Goal: Information Seeking & Learning: Find specific fact

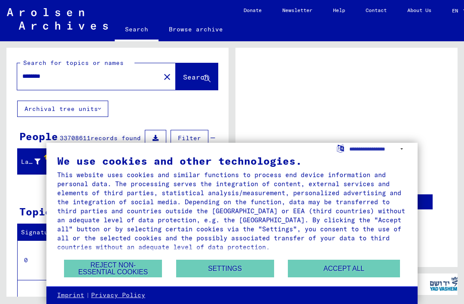
click at [340, 276] on button "Accept all" at bounding box center [344, 268] width 112 height 18
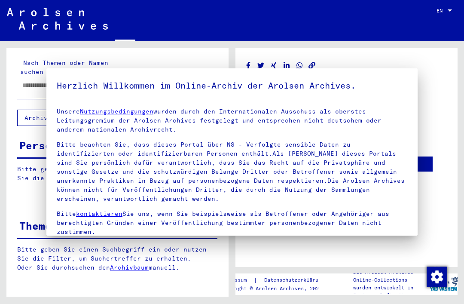
type input "********"
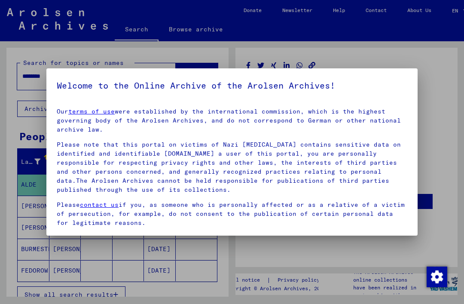
click at [307, 289] on div at bounding box center [232, 152] width 464 height 304
click at [308, 271] on div at bounding box center [232, 152] width 464 height 304
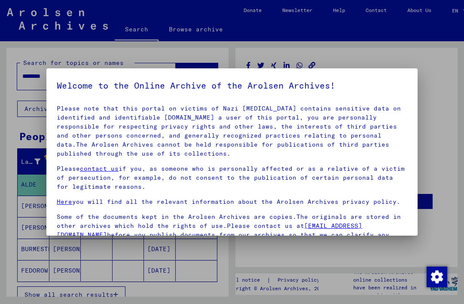
scroll to position [36, 0]
click at [392, 88] on h5 "Welcome to the Online Archive of the Arolsen Archives!" at bounding box center [232, 86] width 350 height 14
click at [355, 279] on div at bounding box center [232, 152] width 464 height 304
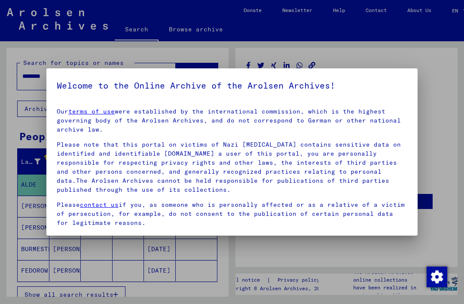
click at [326, 270] on div at bounding box center [232, 152] width 464 height 304
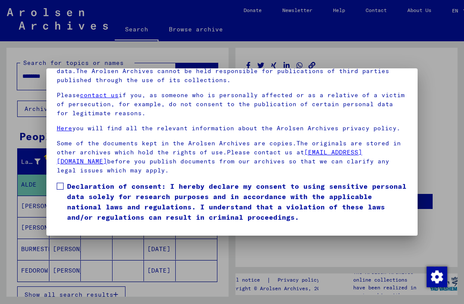
scroll to position [91, 0]
click at [62, 182] on span at bounding box center [60, 185] width 7 height 7
click at [84, 226] on button "I agree" at bounding box center [78, 234] width 42 height 16
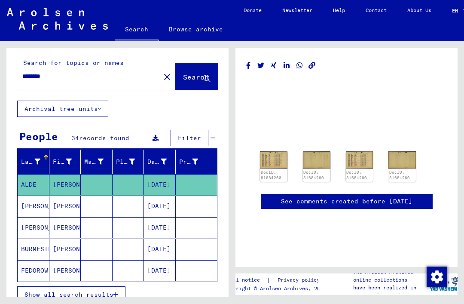
scroll to position [0, 0]
click at [188, 78] on span "Search" at bounding box center [196, 77] width 26 height 9
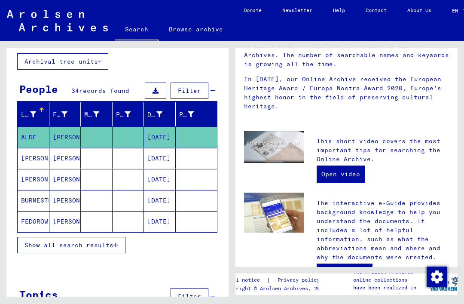
scroll to position [20, 0]
click at [104, 241] on span "Show all search results" at bounding box center [68, 245] width 89 height 8
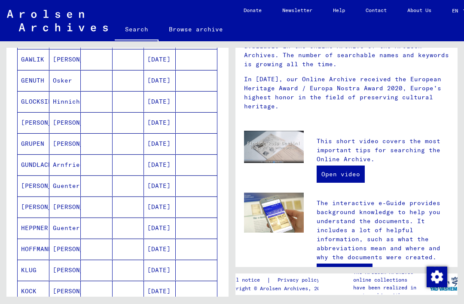
scroll to position [259, 0]
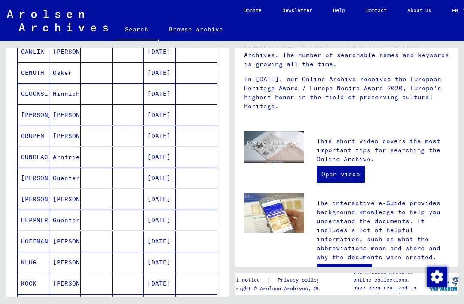
click at [37, 252] on mat-cell "KLUG" at bounding box center [34, 262] width 32 height 21
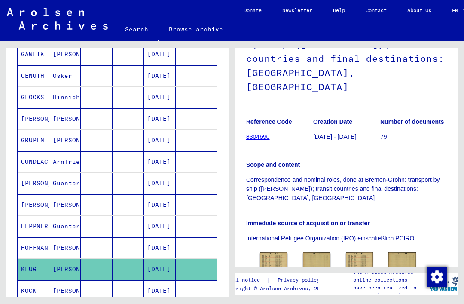
scroll to position [109, 0]
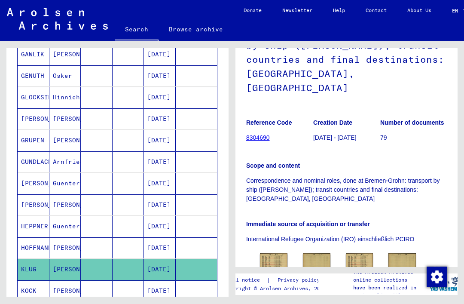
click at [264, 134] on link "8304690" at bounding box center [258, 137] width 24 height 7
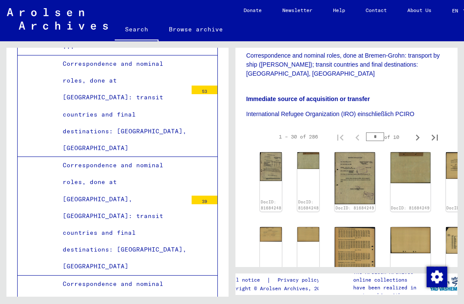
scroll to position [236, 0]
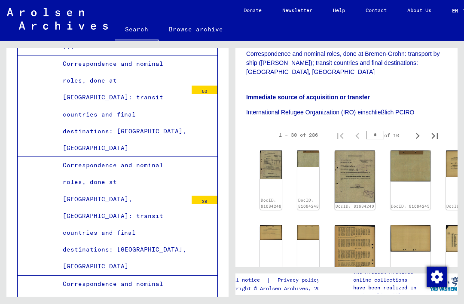
click at [272, 150] on img at bounding box center [271, 164] width 22 height 29
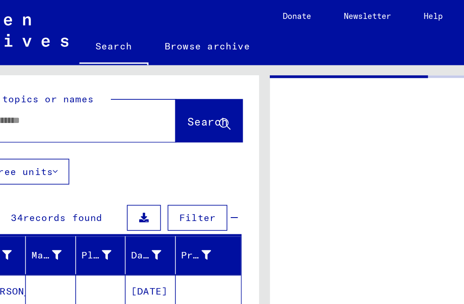
type input "********"
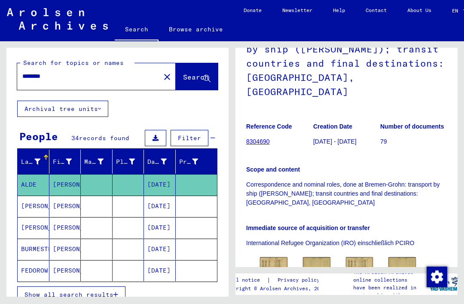
scroll to position [107, 0]
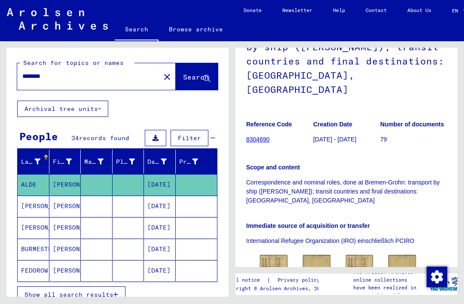
click at [319, 255] on img at bounding box center [316, 263] width 27 height 17
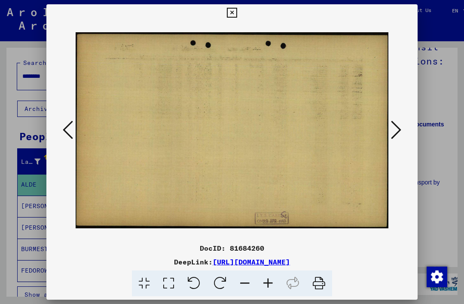
click at [399, 132] on icon at bounding box center [396, 129] width 10 height 21
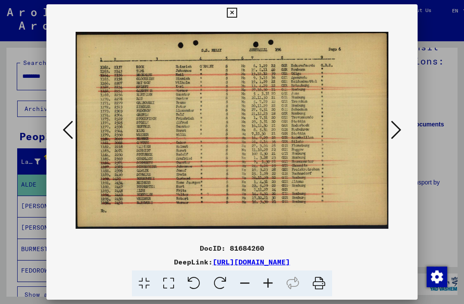
click at [402, 125] on button at bounding box center [395, 130] width 15 height 24
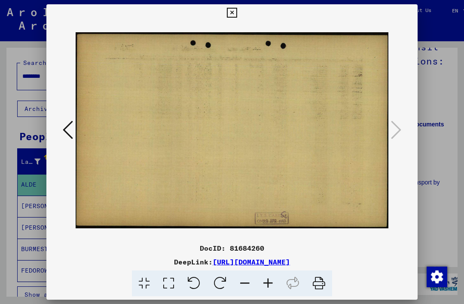
click at [237, 17] on icon at bounding box center [232, 13] width 10 height 10
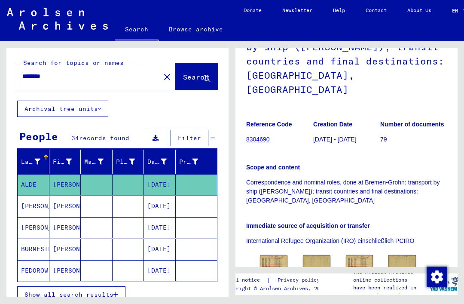
click at [362, 255] on img at bounding box center [359, 263] width 27 height 17
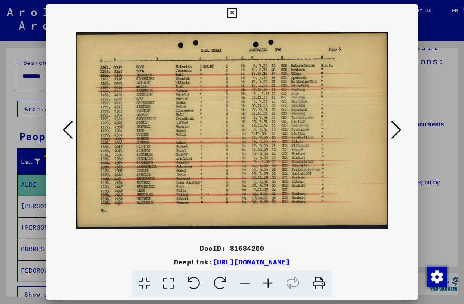
click at [398, 125] on icon at bounding box center [396, 129] width 10 height 21
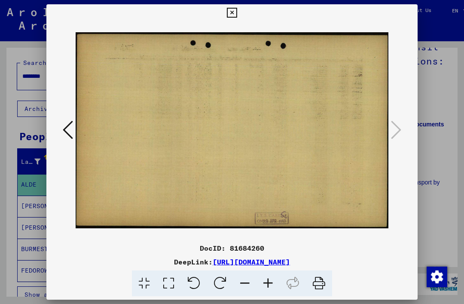
click at [239, 18] on button at bounding box center [231, 12] width 15 height 17
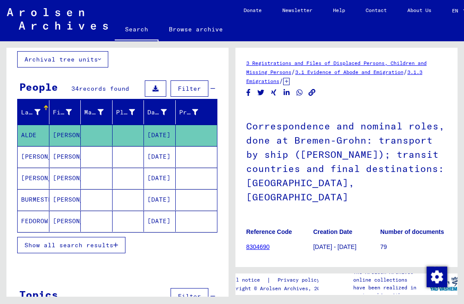
scroll to position [0, 0]
click at [353, 65] on link "3 Registrations and Files of Displaced Persons, Children and Missing Persons" at bounding box center [336, 67] width 180 height 15
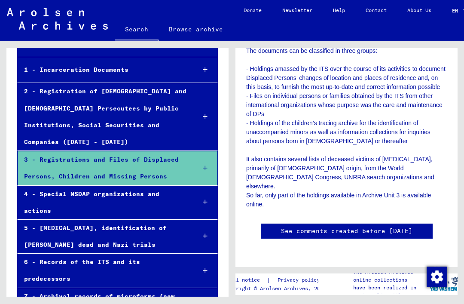
scroll to position [80, 0]
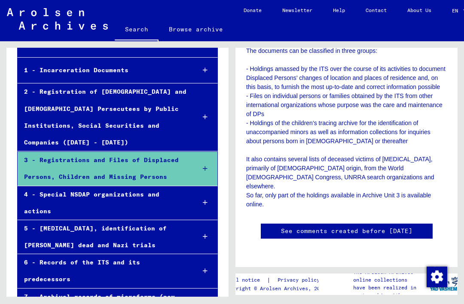
click at [206, 165] on icon at bounding box center [205, 168] width 5 height 6
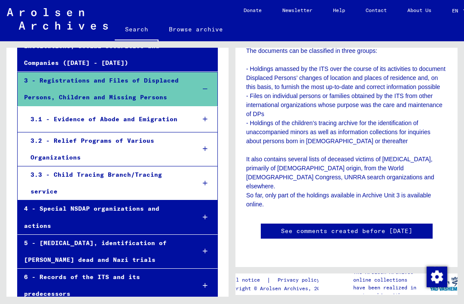
scroll to position [160, 0]
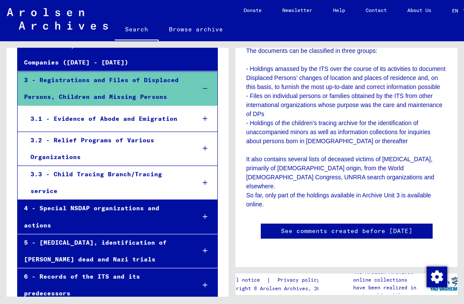
click at [206, 115] on icon at bounding box center [205, 118] width 5 height 6
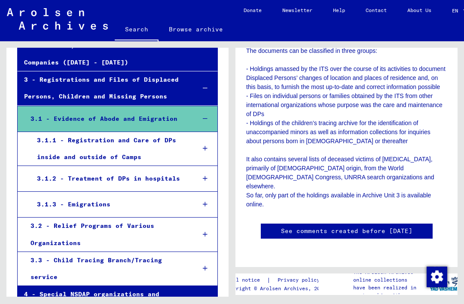
click at [203, 201] on icon at bounding box center [205, 204] width 5 height 6
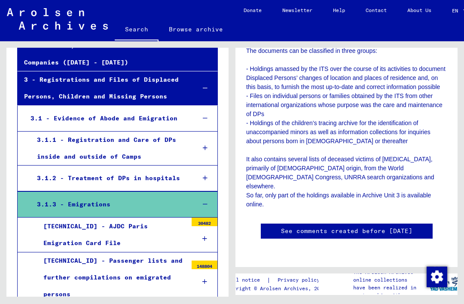
click at [153, 252] on div "[TECHNICAL_ID] - Passenger lists and further compilations on emigrated persons" at bounding box center [112, 277] width 150 height 51
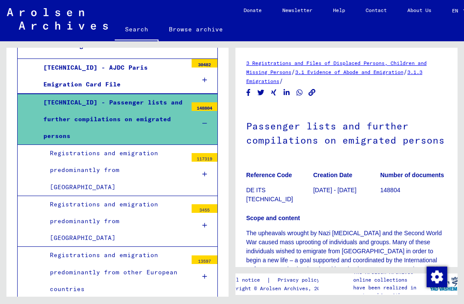
scroll to position [319, 0]
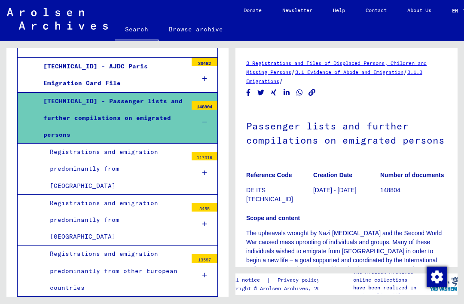
click at [209, 160] on div at bounding box center [204, 172] width 26 height 25
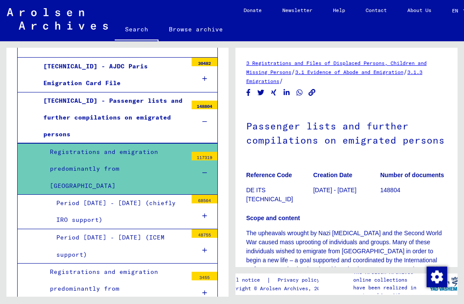
click at [208, 203] on div at bounding box center [204, 215] width 26 height 25
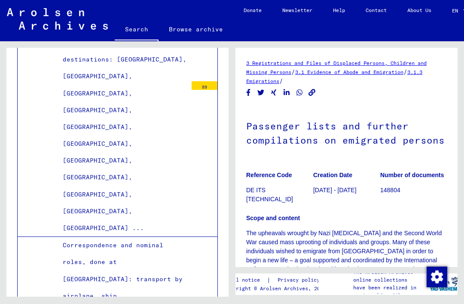
scroll to position [4583, 0]
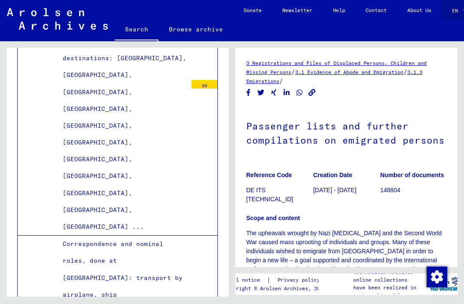
click at [459, 12] on span "EN" at bounding box center [456, 11] width 9 height 6
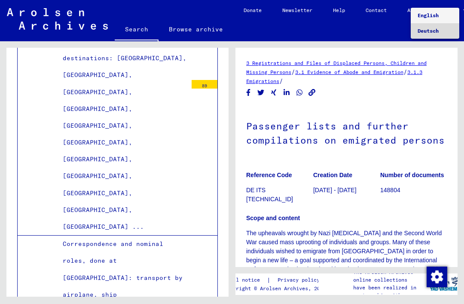
click at [436, 33] on span "Deutsch" at bounding box center [427, 30] width 21 height 6
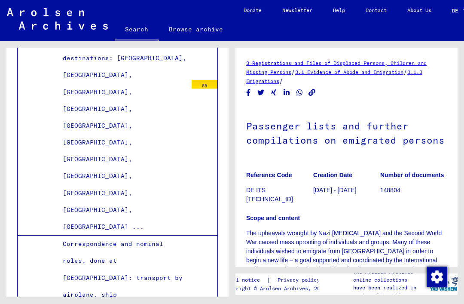
scroll to position [0, 9]
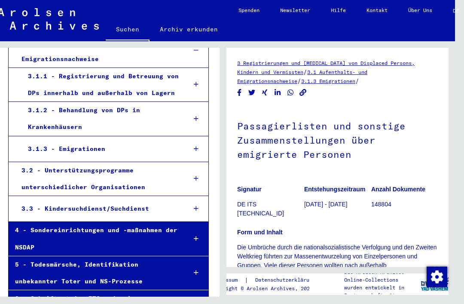
scroll to position [233, 0]
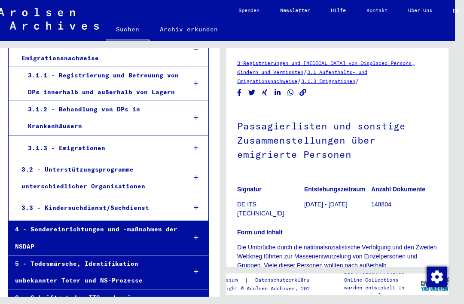
click at [204, 71] on div at bounding box center [196, 83] width 24 height 25
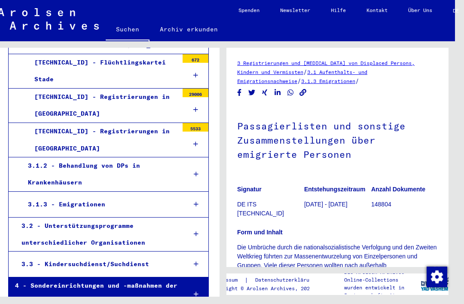
scroll to position [555, 0]
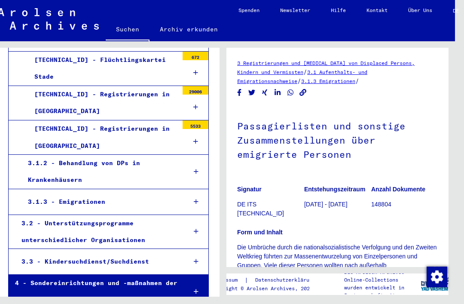
click at [198, 198] on icon at bounding box center [196, 201] width 5 height 6
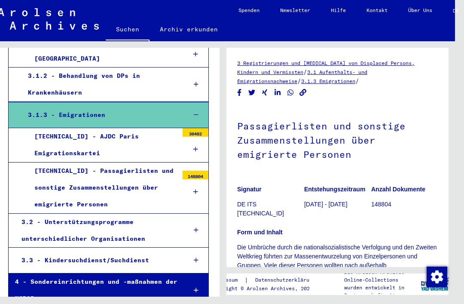
scroll to position [643, 0]
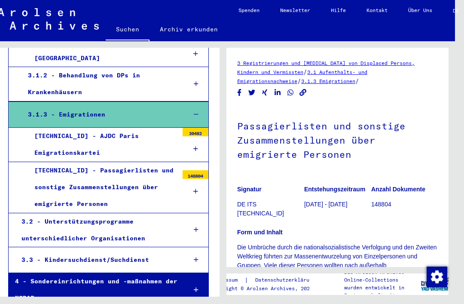
click at [197, 179] on div at bounding box center [195, 191] width 26 height 25
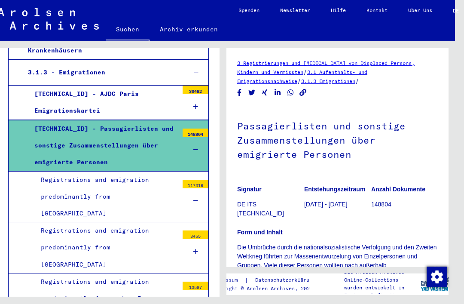
scroll to position [688, 0]
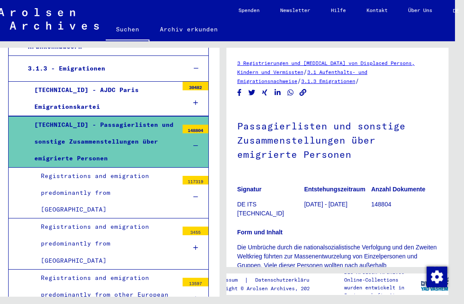
click at [51, 167] on div "Registrations and emigration predominantly from [GEOGRAPHIC_DATA]" at bounding box center [106, 192] width 144 height 51
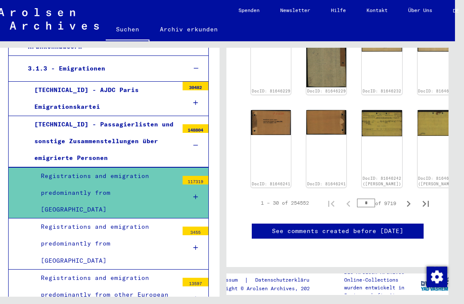
scroll to position [453, 0]
click at [196, 194] on icon at bounding box center [195, 197] width 5 height 6
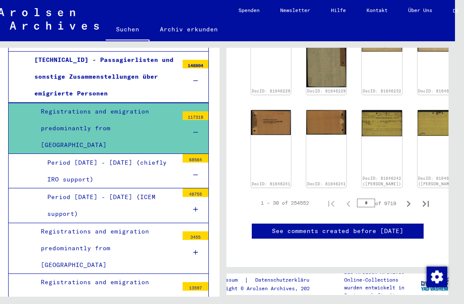
scroll to position [752, 0]
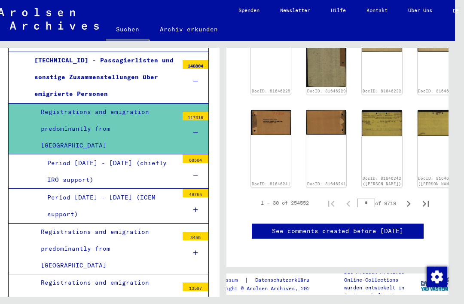
click at [66, 155] on div "Period [DATE] - [DATE] (chiefly IRO support)" at bounding box center [109, 171] width 137 height 33
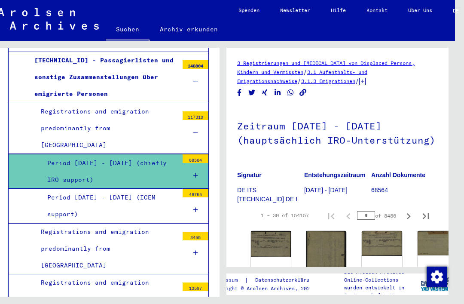
click at [196, 172] on icon at bounding box center [195, 175] width 5 height 6
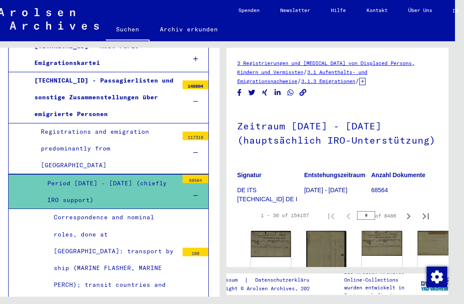
scroll to position [731, 0]
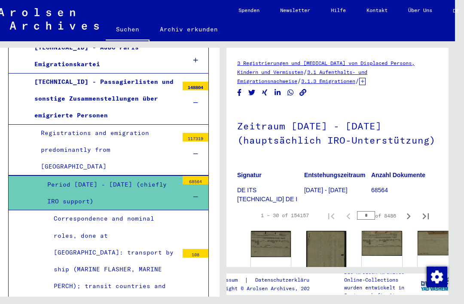
click at [201, 184] on div at bounding box center [195, 196] width 26 height 25
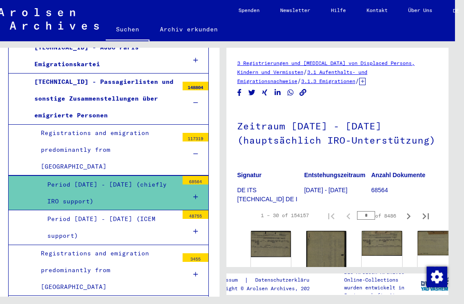
click at [120, 210] on div "Period [DATE] - [DATE] (ICEM support)" at bounding box center [109, 226] width 137 height 33
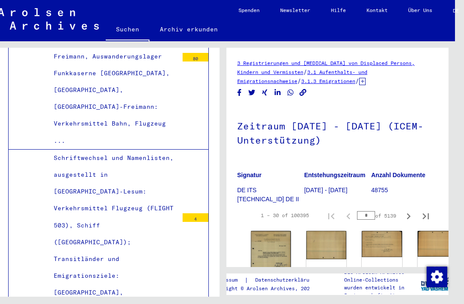
scroll to position [1349, 0]
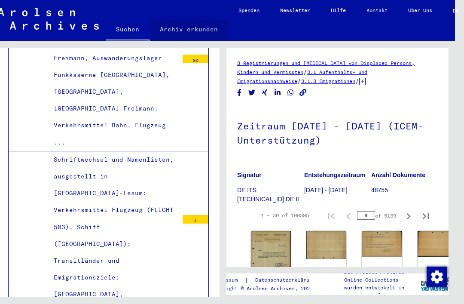
click at [197, 30] on link "Archiv erkunden" at bounding box center [188, 29] width 79 height 21
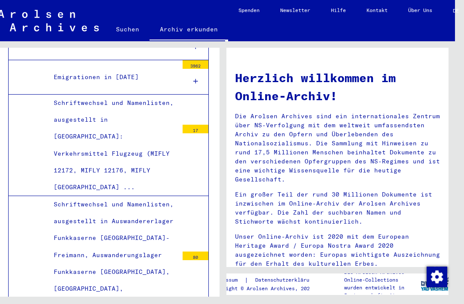
scroll to position [1150, 0]
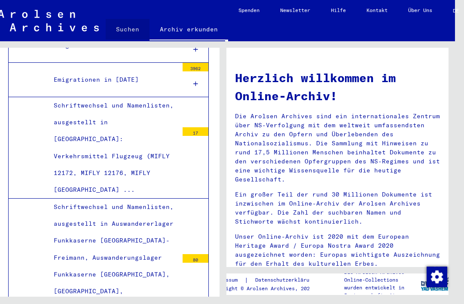
click at [137, 32] on link "Suchen" at bounding box center [128, 29] width 44 height 21
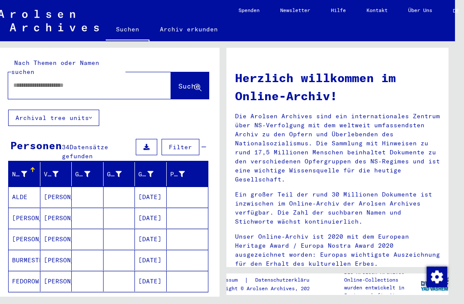
click at [106, 76] on div at bounding box center [76, 85] width 137 height 19
click at [88, 76] on div at bounding box center [76, 85] width 137 height 19
click at [26, 81] on input "text" at bounding box center [79, 85] width 132 height 9
type input "****"
click at [193, 82] on span "Suche" at bounding box center [188, 86] width 21 height 9
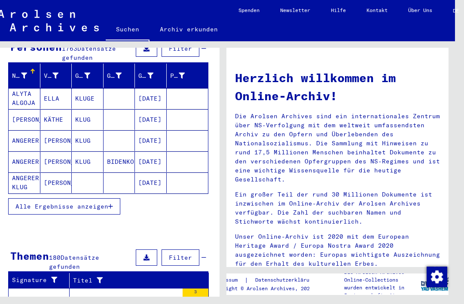
scroll to position [99, 0]
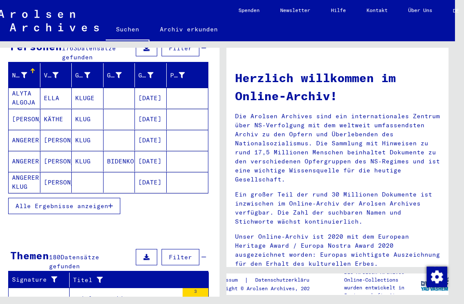
click at [120, 197] on button "Alle Ergebnisse anzeigen" at bounding box center [64, 205] width 112 height 16
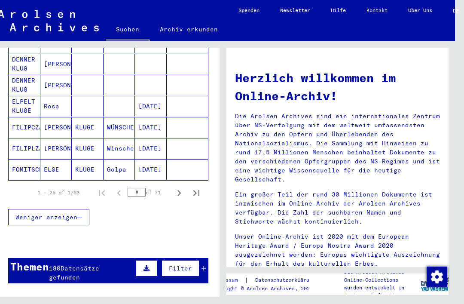
scroll to position [533, 0]
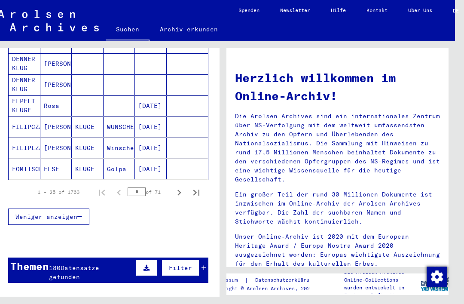
click at [179, 186] on icon "Next page" at bounding box center [179, 192] width 12 height 12
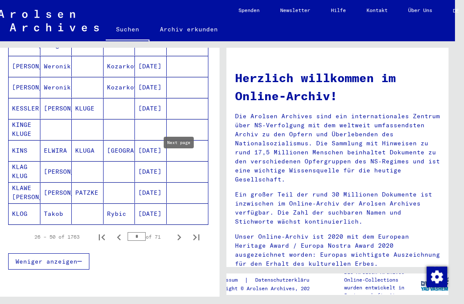
scroll to position [489, 0]
click at [182, 231] on icon "Next page" at bounding box center [179, 237] width 12 height 12
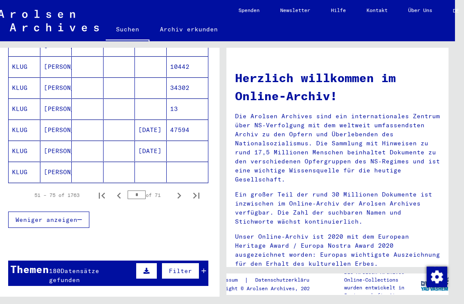
scroll to position [530, 0]
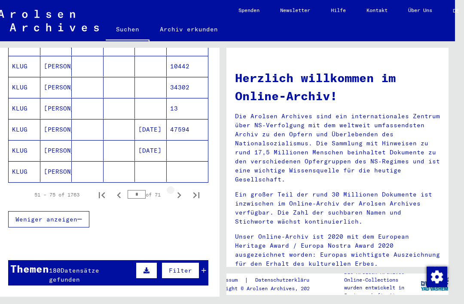
click at [179, 192] on icon "Next page" at bounding box center [179, 195] width 4 height 6
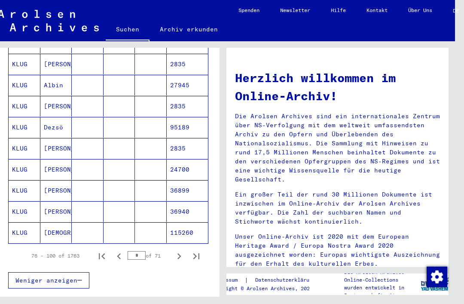
scroll to position [470, 0]
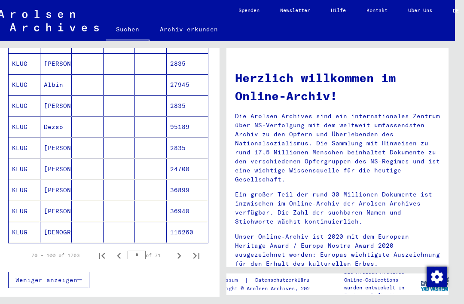
click at [179, 252] on icon "Next page" at bounding box center [179, 255] width 4 height 6
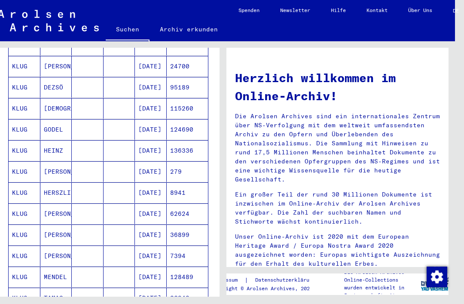
scroll to position [298, 0]
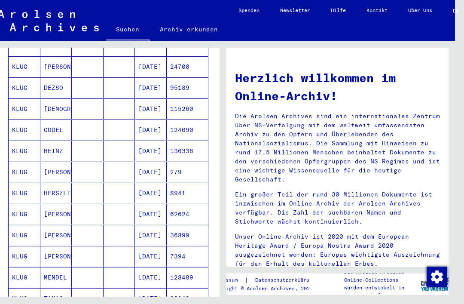
click at [46, 140] on mat-cell "HEINZ" at bounding box center [56, 150] width 32 height 21
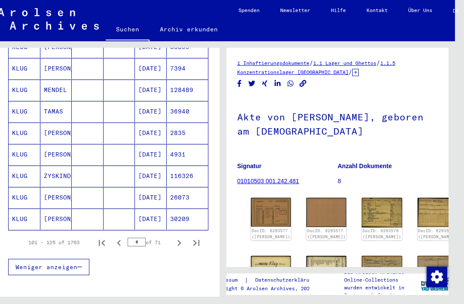
scroll to position [495, 0]
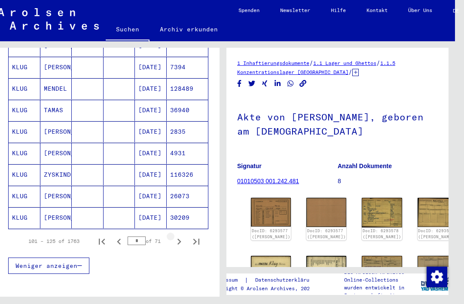
click at [180, 238] on icon "Next page" at bounding box center [179, 241] width 4 height 6
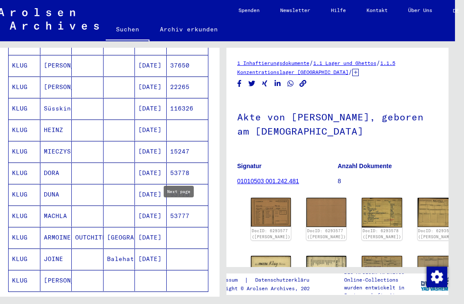
scroll to position [431, 0]
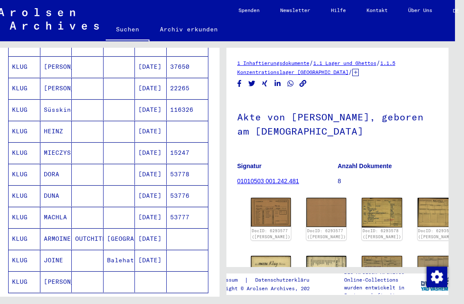
click at [22, 121] on mat-cell "KLUG" at bounding box center [25, 131] width 32 height 21
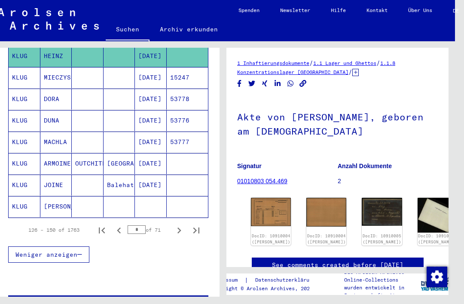
scroll to position [510, 0]
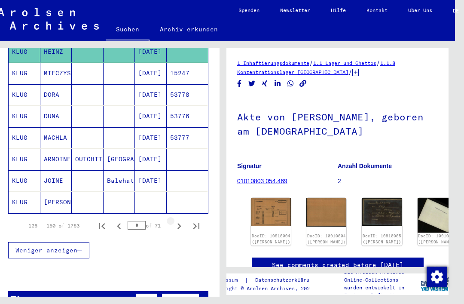
click at [182, 220] on icon "Next page" at bounding box center [179, 226] width 12 height 12
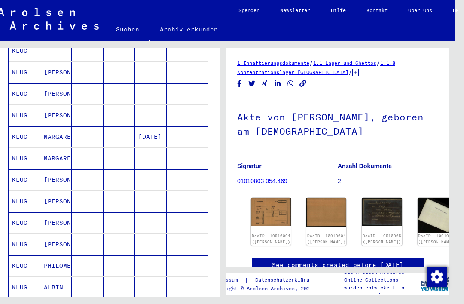
click at [329, 199] on div "DocID: 10910004 ([PERSON_NAME]) DocID: 10910004 ([PERSON_NAME]) DocID: 10910005…" at bounding box center [337, 221] width 180 height 55
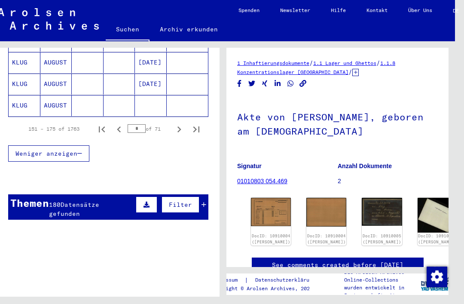
scroll to position [595, 0]
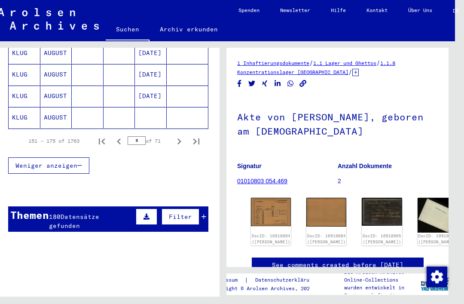
click at [182, 135] on icon "Next page" at bounding box center [179, 141] width 12 height 12
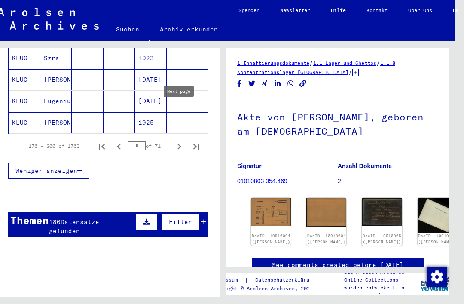
scroll to position [588, 0]
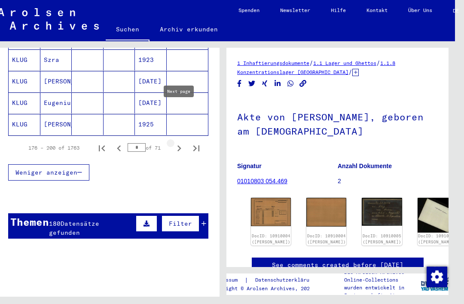
click at [180, 142] on icon "Next page" at bounding box center [179, 148] width 12 height 12
type input "*"
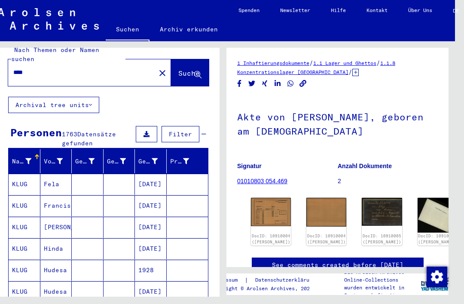
scroll to position [14, 0]
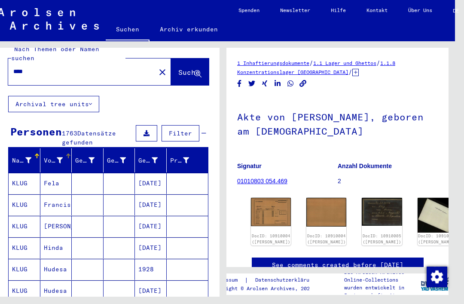
click at [62, 157] on icon at bounding box center [60, 160] width 6 height 6
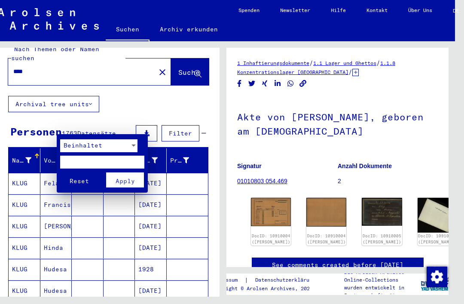
click at [136, 158] on input "text" at bounding box center [102, 161] width 84 height 13
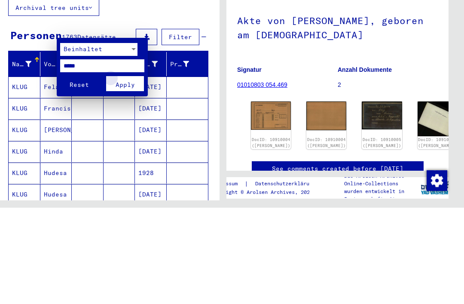
type input "*****"
click at [139, 172] on button "Apply" at bounding box center [125, 179] width 38 height 15
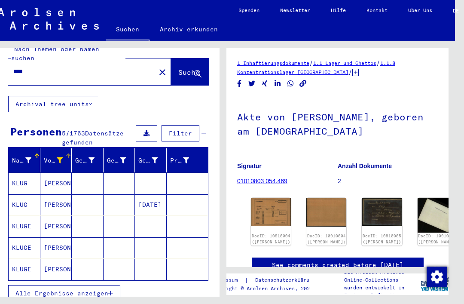
click at [49, 173] on mat-cell "[PERSON_NAME]" at bounding box center [56, 183] width 32 height 21
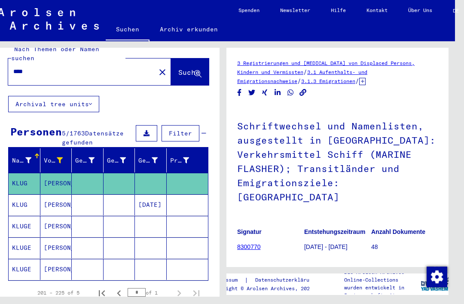
click at [28, 194] on mat-cell "KLUG" at bounding box center [25, 204] width 32 height 21
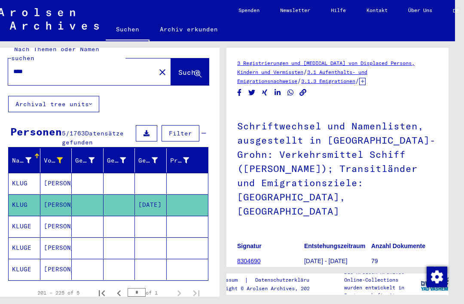
click at [22, 215] on mat-cell "KLUGE" at bounding box center [25, 225] width 32 height 21
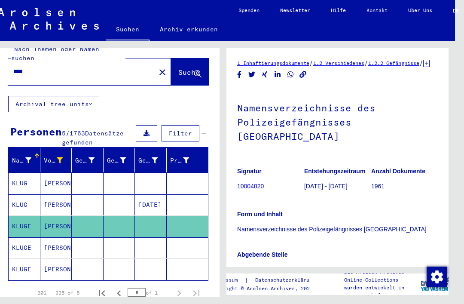
click at [255, 182] on link "10004820" at bounding box center [250, 185] width 27 height 7
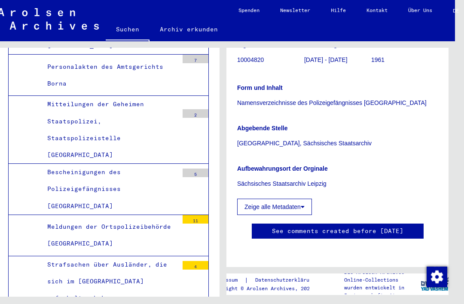
scroll to position [191, 0]
click at [308, 198] on button "Zeige alle Metadaten" at bounding box center [274, 206] width 75 height 16
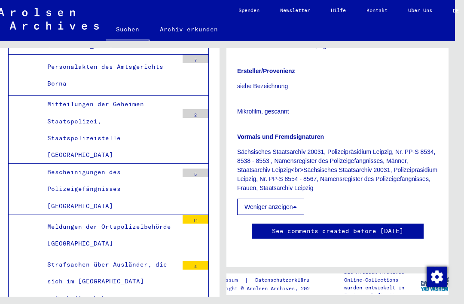
scroll to position [309, 0]
click at [364, 147] on p "Sächsisches Staatsarchiv 20031, Polizeipräsidium Leipzig, Nr. PP-S 8534, 8538 -…" at bounding box center [337, 169] width 200 height 45
click at [374, 147] on p "Sächsisches Staatsarchiv 20031, Polizeipräsidium Leipzig, Nr. PP-S 8534, 8538 -…" at bounding box center [337, 169] width 200 height 45
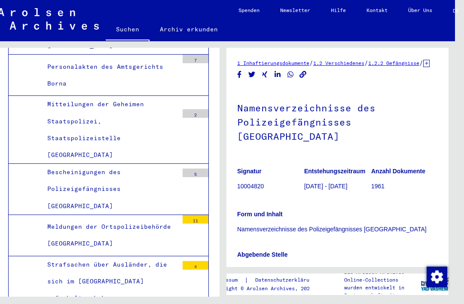
scroll to position [0, 0]
click at [349, 109] on h1 "Namensverzeichnisse des Polizeigefängnisses [GEOGRAPHIC_DATA]" at bounding box center [337, 121] width 200 height 66
click at [347, 167] on b "Entstehungszeitraum" at bounding box center [334, 170] width 61 height 7
click at [345, 199] on div "Form und Inhalt Namensverzeichnisse des Polizeigefängnisses [GEOGRAPHIC_DATA]" at bounding box center [337, 216] width 200 height 34
click at [346, 240] on div "Abgebende Stelle [GEOGRAPHIC_DATA], Sächsisches Staatsarchiv" at bounding box center [337, 257] width 200 height 34
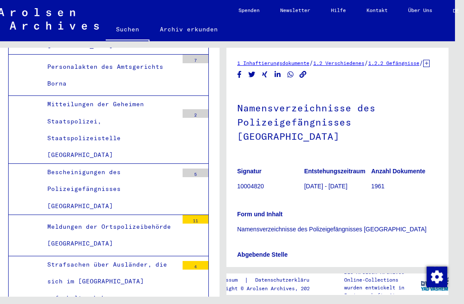
scroll to position [19, 8]
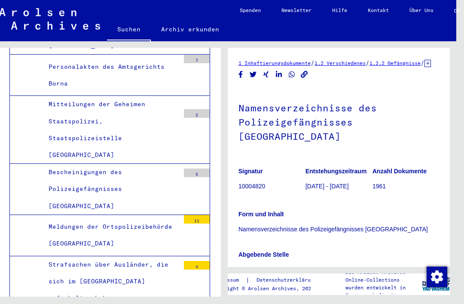
click at [270, 199] on div "Form und Inhalt Namensverzeichnisse des Polizeigefängnisses [GEOGRAPHIC_DATA]" at bounding box center [338, 216] width 200 height 34
click at [285, 240] on div "Abgebende Stelle [GEOGRAPHIC_DATA], Sächsisches Staatsarchiv" at bounding box center [338, 257] width 200 height 34
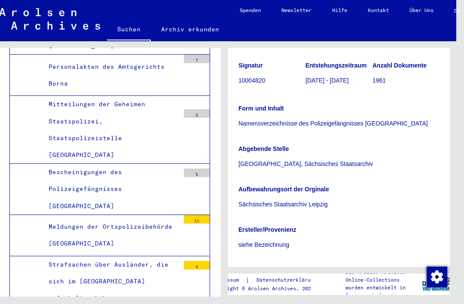
scroll to position [109, 0]
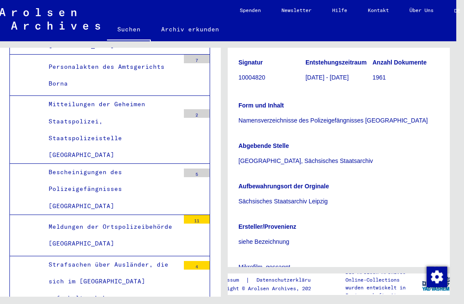
click at [304, 171] on div "Aufbewahrungsort der Orginale Sächsisches Staatsarchiv Leipzig" at bounding box center [338, 188] width 200 height 34
click at [300, 212] on div "Ersteller/Provenienz siehe Bezeichnung" at bounding box center [338, 229] width 200 height 34
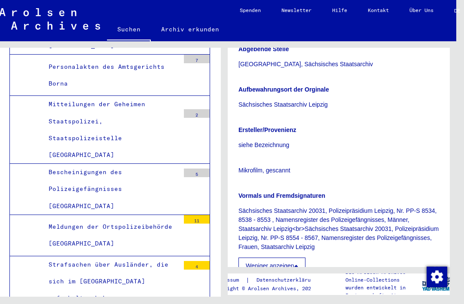
scroll to position [208, 0]
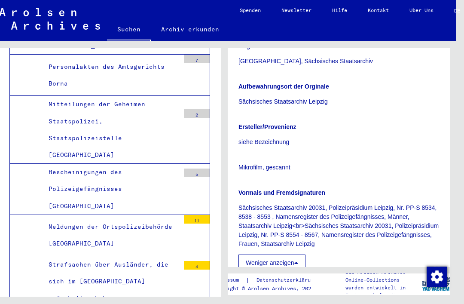
click at [305, 178] on div "Vormals und Fremdsignaturen Sächsisches Staatsarchiv 20031, Polizeipräsidium Le…" at bounding box center [338, 213] width 200 height 70
click at [303, 188] on p "Vormals und Fremdsignaturen" at bounding box center [338, 192] width 200 height 9
click at [306, 203] on p "Sächsisches Staatsarchiv 20031, Polizeipräsidium Leipzig, Nr. PP-S 8534, 8538 -…" at bounding box center [338, 225] width 200 height 45
click at [316, 227] on div "Ersteller/Provenienz siehe Bezeichnung Mikrofilm, gescannt Vormals und Fremdsig…" at bounding box center [338, 191] width 200 height 158
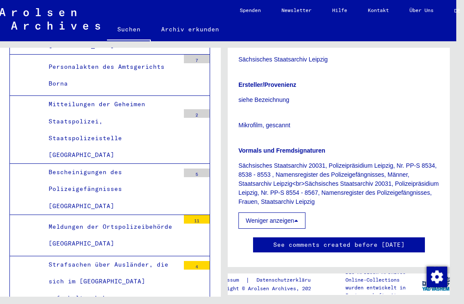
scroll to position [254, 0]
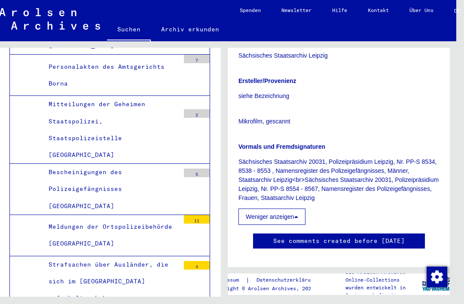
click at [302, 208] on button "Weniger anzeigen" at bounding box center [271, 216] width 67 height 16
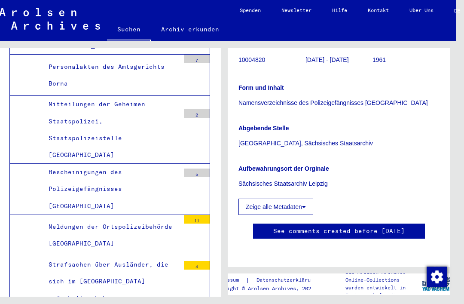
scroll to position [415, 0]
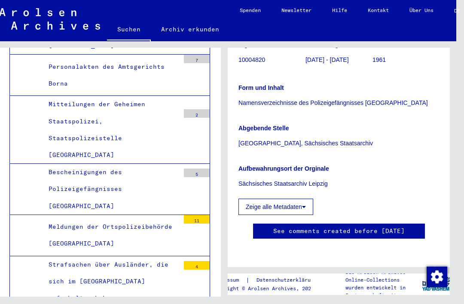
click at [313, 179] on p "Sächsisches Staatsarchiv Leipzig" at bounding box center [338, 183] width 200 height 9
click at [315, 154] on div "Aufbewahrungsort der Orginale Sächsisches Staatsarchiv Leipzig" at bounding box center [338, 171] width 200 height 34
click at [291, 139] on p "[GEOGRAPHIC_DATA], Sächsisches Staatsarchiv" at bounding box center [338, 143] width 200 height 9
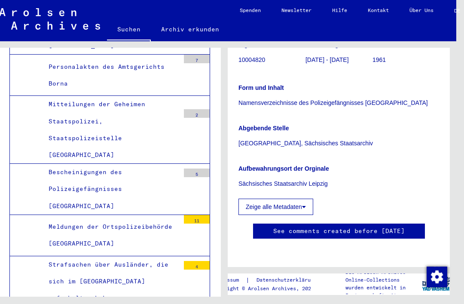
click at [297, 98] on p "Namensverzeichnisse des Polizeigefängnisses [GEOGRAPHIC_DATA]" at bounding box center [338, 102] width 200 height 9
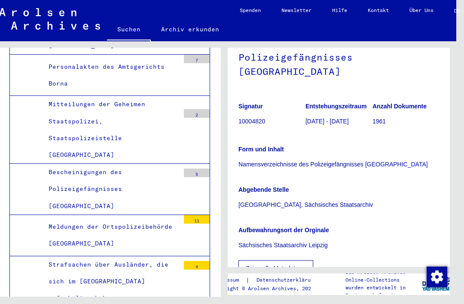
scroll to position [56, 0]
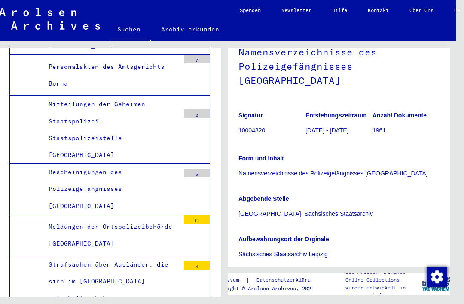
click at [258, 126] on p "10004820" at bounding box center [271, 130] width 67 height 9
click at [328, 126] on p "[DATE] - [DATE]" at bounding box center [338, 130] width 67 height 9
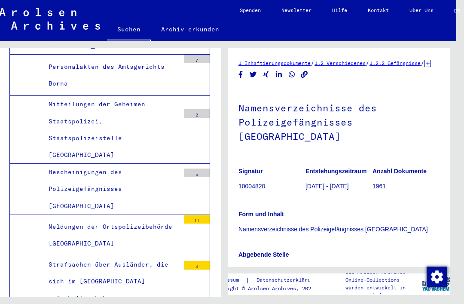
scroll to position [0, 0]
click at [355, 110] on h1 "Namensverzeichnisse des Polizeigefängnisses [GEOGRAPHIC_DATA]" at bounding box center [338, 121] width 200 height 66
click at [361, 97] on h1 "Namensverzeichnisse des Polizeigefängnisses [GEOGRAPHIC_DATA]" at bounding box center [338, 121] width 200 height 66
click at [406, 64] on link "1.2.2 Gefängnisse" at bounding box center [395, 63] width 51 height 6
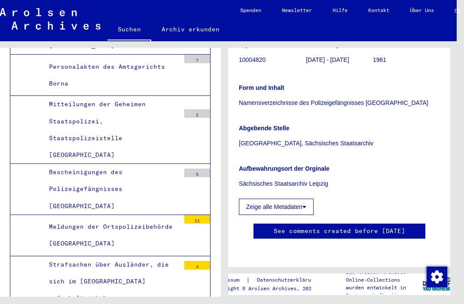
scroll to position [209, 0]
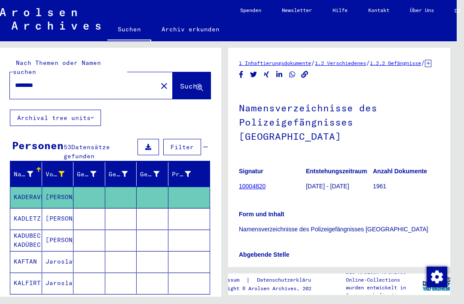
click at [36, 167] on div at bounding box center [38, 169] width 5 height 5
click at [36, 167] on div "Nachname" at bounding box center [29, 174] width 30 height 14
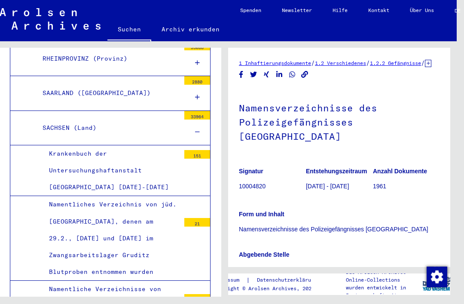
scroll to position [1065, 0]
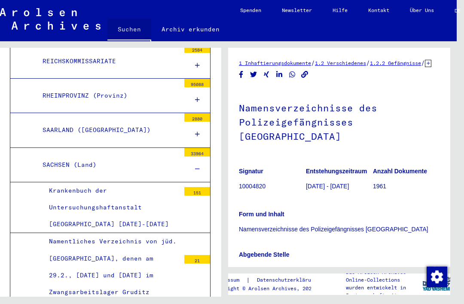
click at [133, 33] on link "Suchen" at bounding box center [129, 30] width 44 height 22
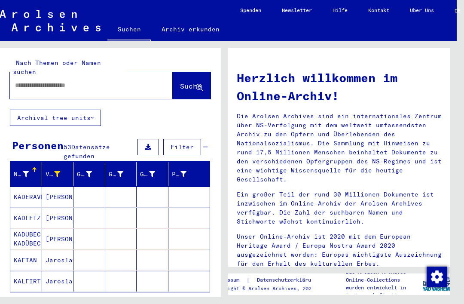
click at [135, 36] on link "Suchen" at bounding box center [129, 30] width 44 height 22
click at [92, 81] on input "text" at bounding box center [81, 85] width 132 height 9
type input "****"
click at [193, 82] on span "Suche" at bounding box center [190, 86] width 21 height 9
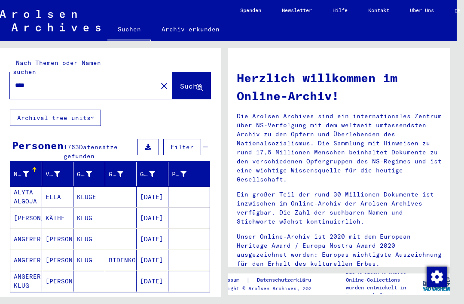
click at [63, 168] on div at bounding box center [65, 170] width 5 height 5
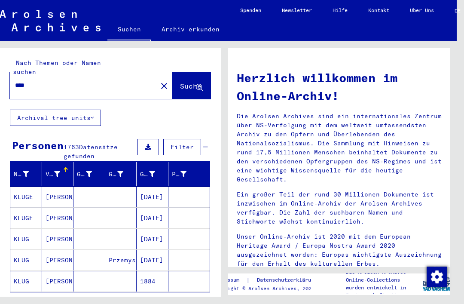
click at [63, 167] on div "Vorname" at bounding box center [60, 174] width 28 height 14
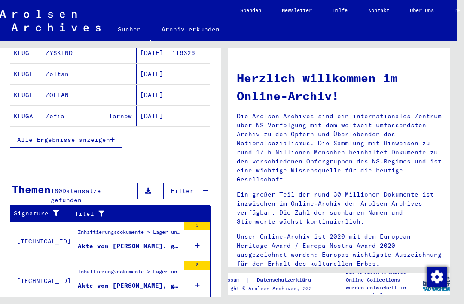
scroll to position [164, 0]
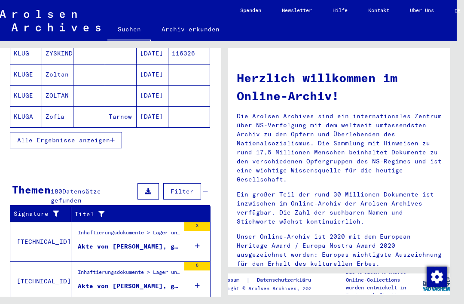
click at [113, 137] on icon "button" at bounding box center [112, 140] width 5 height 6
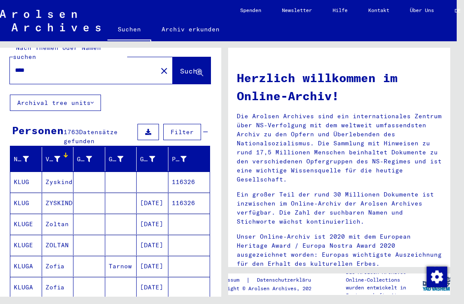
scroll to position [19, 0]
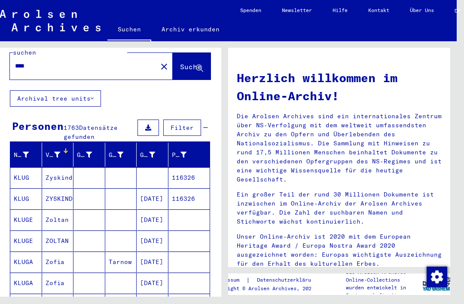
click at [156, 119] on button at bounding box center [147, 127] width 21 height 16
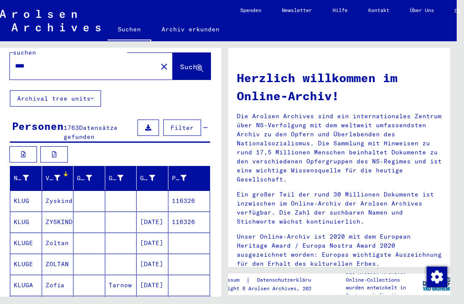
click at [68, 171] on div "Vorname" at bounding box center [60, 178] width 28 height 14
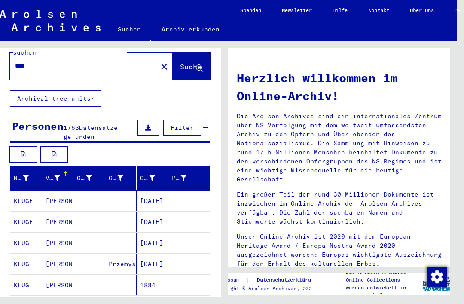
click at [58, 175] on icon at bounding box center [57, 178] width 6 height 6
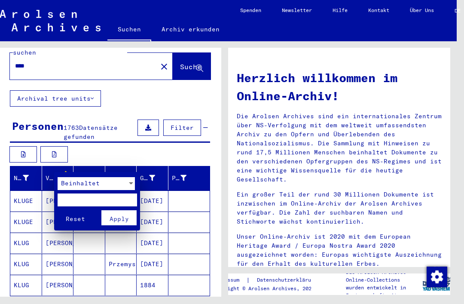
click at [89, 195] on input "text" at bounding box center [97, 199] width 79 height 13
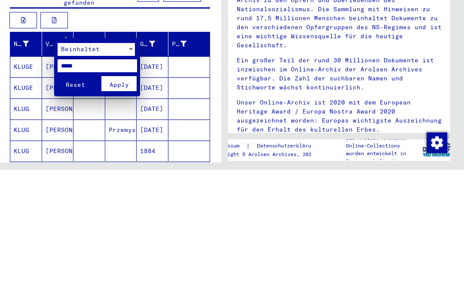
type input "*****"
click at [127, 215] on span "Apply" at bounding box center [118, 219] width 19 height 8
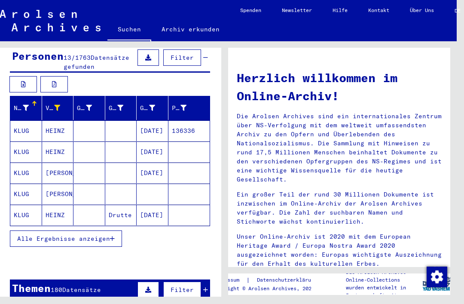
scroll to position [90, 0]
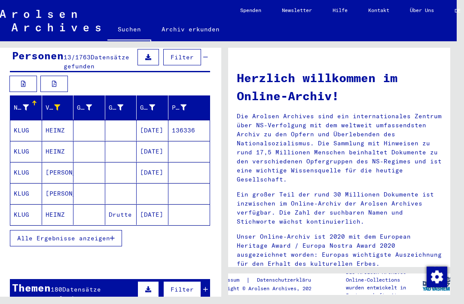
click at [27, 121] on mat-cell "KLUG" at bounding box center [26, 130] width 32 height 21
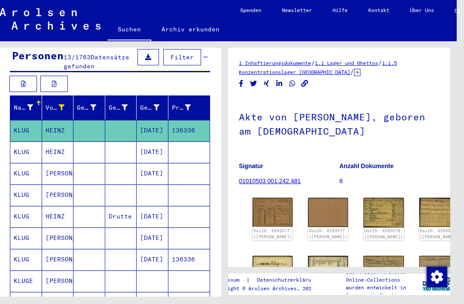
click at [24, 143] on mat-cell "KLUG" at bounding box center [26, 151] width 32 height 21
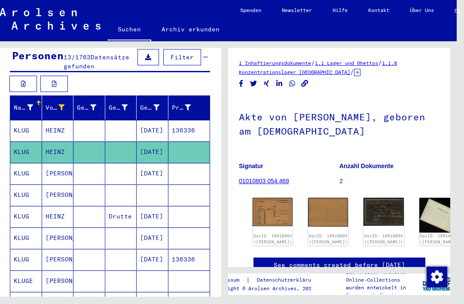
click at [24, 164] on mat-cell "KLUG" at bounding box center [26, 173] width 32 height 21
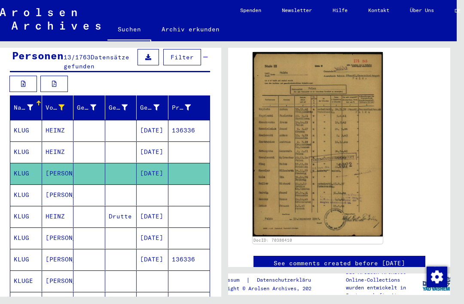
scroll to position [175, 0]
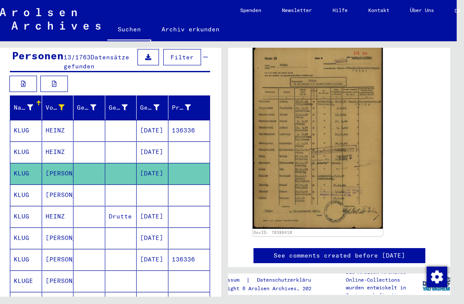
click at [51, 186] on mat-cell "[PERSON_NAME]" at bounding box center [58, 194] width 32 height 21
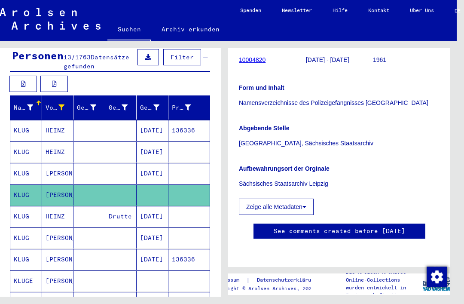
scroll to position [415, 0]
click at [52, 207] on mat-cell "HEINZ" at bounding box center [58, 216] width 32 height 21
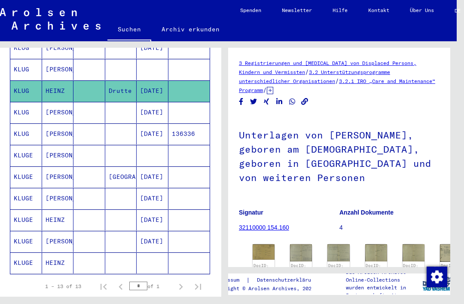
scroll to position [212, 0]
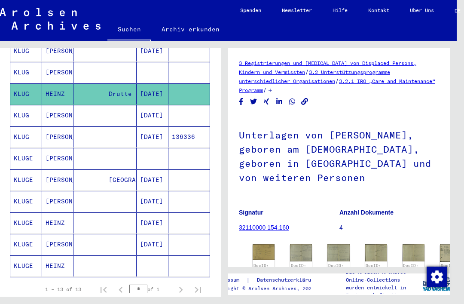
click at [52, 109] on mat-cell "[PERSON_NAME]" at bounding box center [58, 115] width 32 height 21
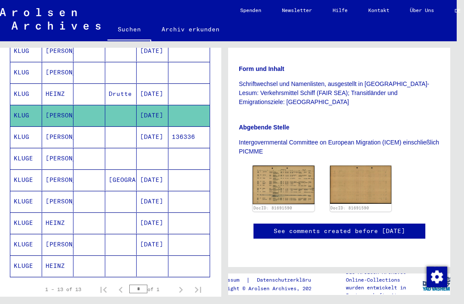
scroll to position [253, 0]
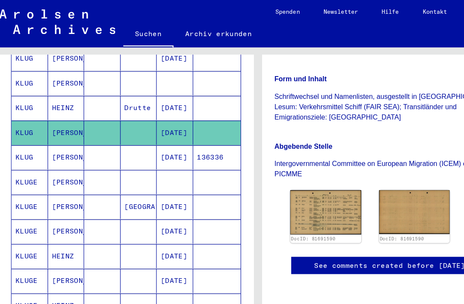
click at [49, 126] on mat-cell "[PERSON_NAME]" at bounding box center [58, 136] width 32 height 21
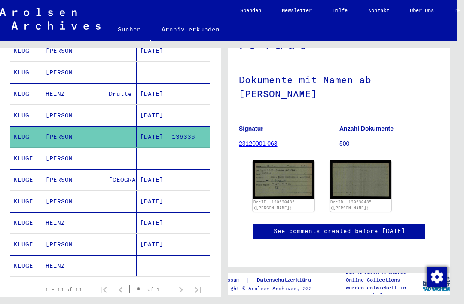
scroll to position [149, 0]
click at [296, 160] on img at bounding box center [283, 179] width 62 height 38
